Goal: Information Seeking & Learning: Learn about a topic

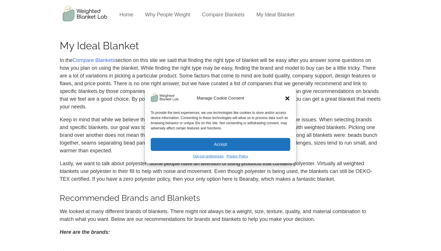
scroll to position [1864, 0]
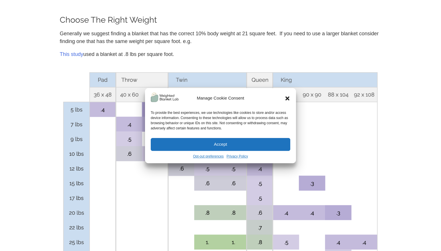
click at [288, 99] on icon "Close dialog" at bounding box center [288, 99] width 4 height 4
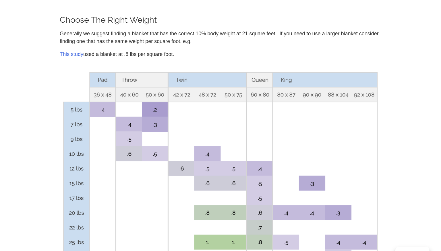
click at [207, 79] on img at bounding box center [221, 177] width 322 height 216
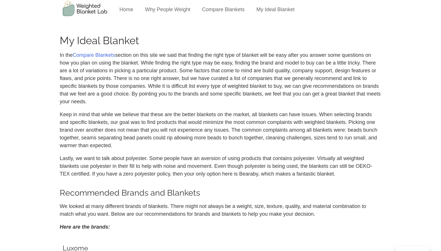
scroll to position [0, 0]
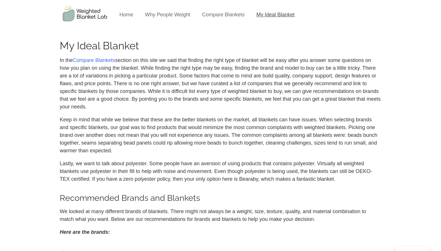
click at [279, 13] on link "My Ideal Blanket" at bounding box center [276, 15] width 38 height 6
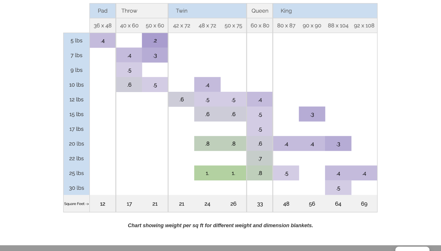
scroll to position [1951, 0]
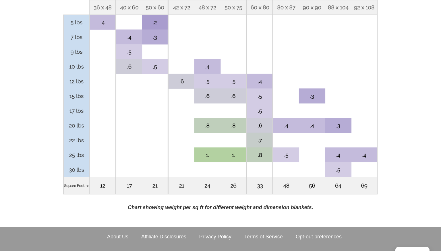
click at [208, 137] on img at bounding box center [221, 90] width 322 height 216
click at [173, 171] on img at bounding box center [221, 90] width 322 height 216
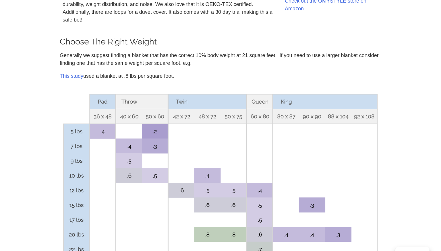
scroll to position [1833, 0]
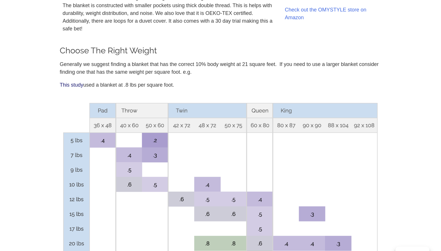
click at [66, 82] on link "This study" at bounding box center [72, 85] width 24 height 6
